Goal: Navigation & Orientation: Find specific page/section

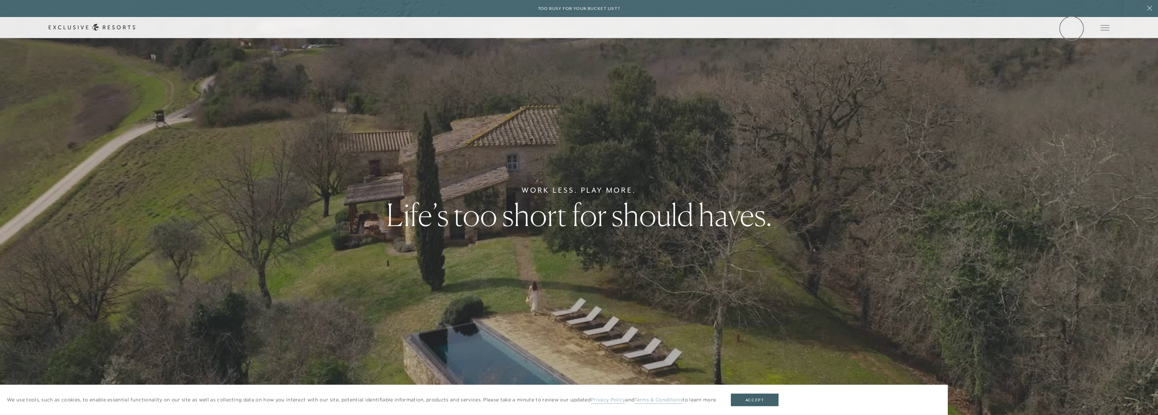
click at [0, 0] on link "Member Login" at bounding box center [0, 0] width 0 height 0
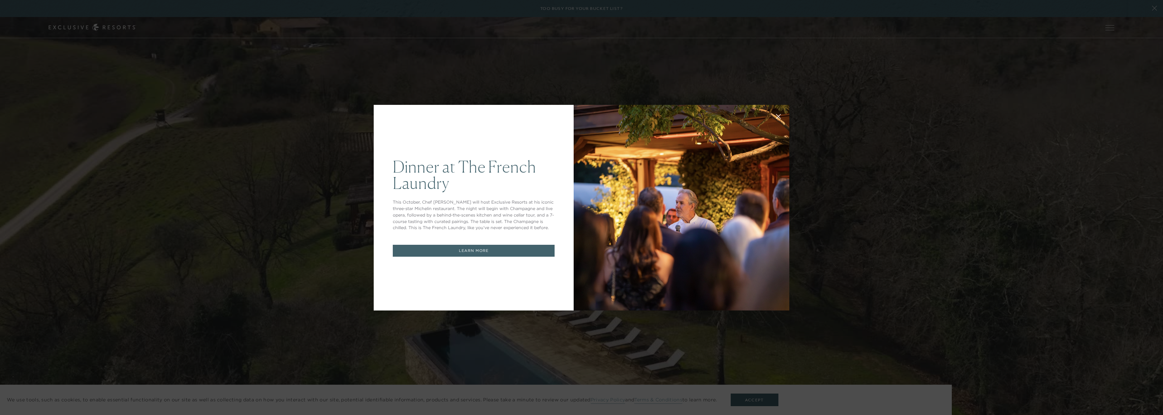
click at [933, 192] on div "Dinner at The [GEOGRAPHIC_DATA] This October, Chef [PERSON_NAME] will host Excl…" at bounding box center [581, 207] width 1163 height 415
click at [69, 75] on div "Dinner at The [GEOGRAPHIC_DATA] This October, Chef [PERSON_NAME] will host Excl…" at bounding box center [581, 207] width 1163 height 415
click at [753, 402] on div "Dinner at The [GEOGRAPHIC_DATA] This October, Chef [PERSON_NAME] will host Excl…" at bounding box center [581, 207] width 1163 height 415
click at [752, 397] on div "Dinner at The [GEOGRAPHIC_DATA] This October, Chef [PERSON_NAME] will host Excl…" at bounding box center [581, 207] width 1163 height 415
drag, startPoint x: 761, startPoint y: 403, endPoint x: 936, endPoint y: 308, distance: 199.6
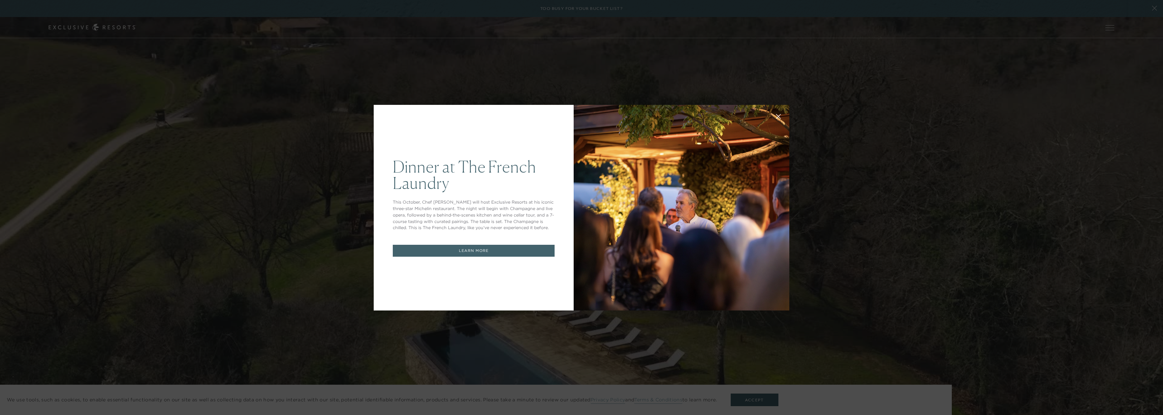
click at [936, 308] on div "Dinner at The [GEOGRAPHIC_DATA] This October, Chef [PERSON_NAME] will host Excl…" at bounding box center [581, 207] width 1163 height 415
click at [754, 403] on div "Dinner at The [GEOGRAPHIC_DATA] This October, Chef [PERSON_NAME] will host Excl…" at bounding box center [581, 207] width 1163 height 415
click at [777, 115] on icon at bounding box center [778, 116] width 4 height 4
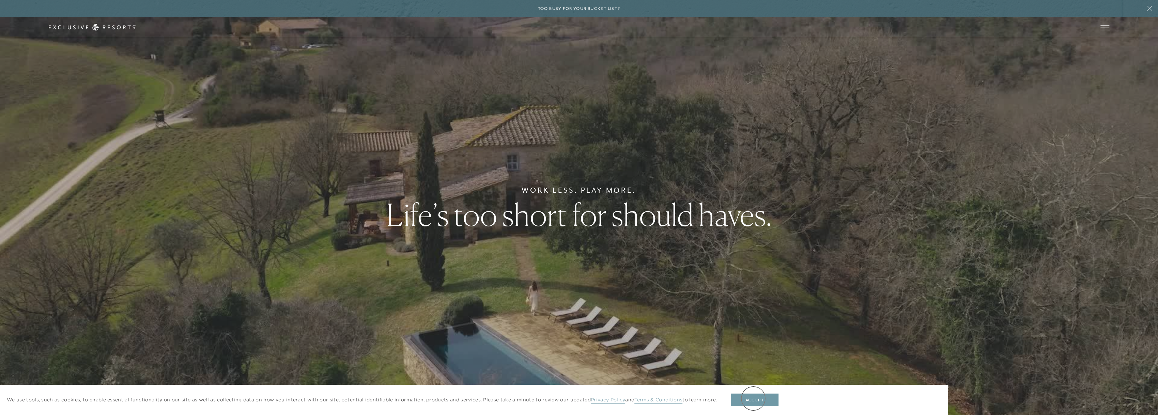
click at [753, 398] on button "Accept" at bounding box center [755, 400] width 48 height 13
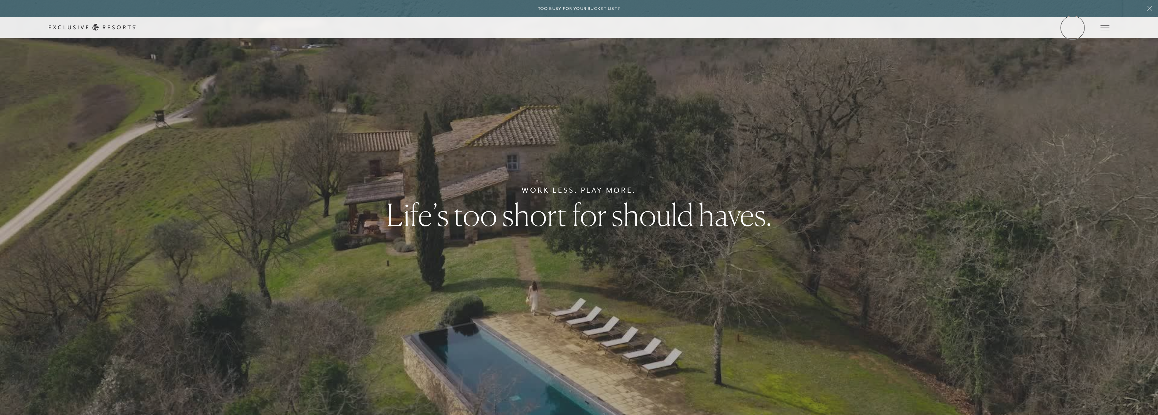
click at [0, 0] on link "Member Login" at bounding box center [0, 0] width 0 height 0
